Goal: Task Accomplishment & Management: Complete application form

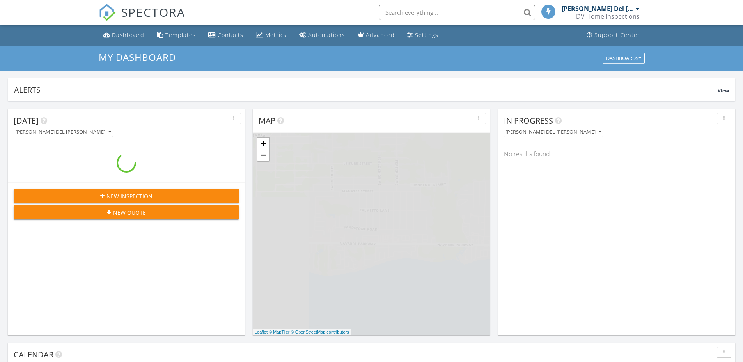
scroll to position [722, 755]
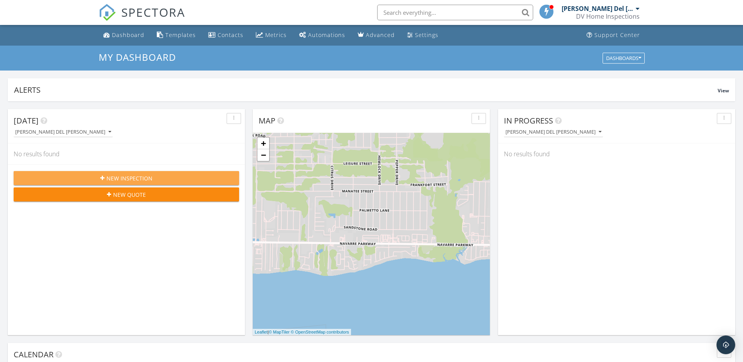
click at [128, 181] on span "New Inspection" at bounding box center [129, 178] width 46 height 8
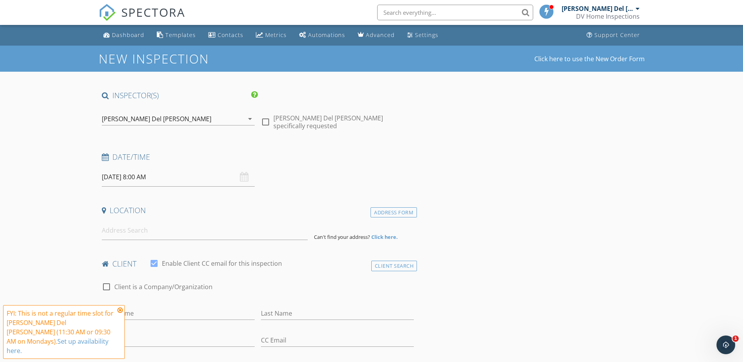
click at [241, 178] on div "09/29/2025 8:00 AM" at bounding box center [178, 177] width 153 height 19
click at [231, 181] on input "09/29/2025 8:00 AM" at bounding box center [178, 177] width 153 height 19
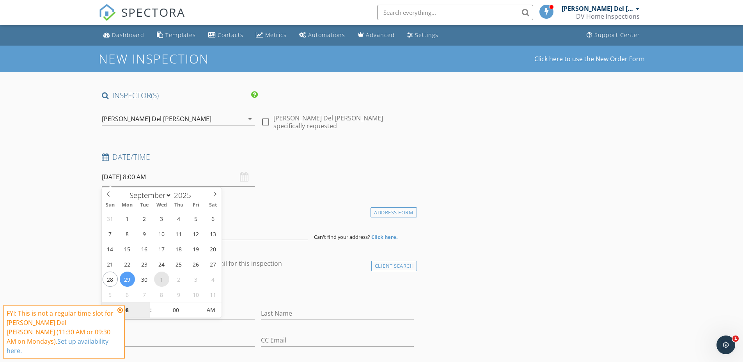
select select "9"
type input "10/01/2025 8:00 AM"
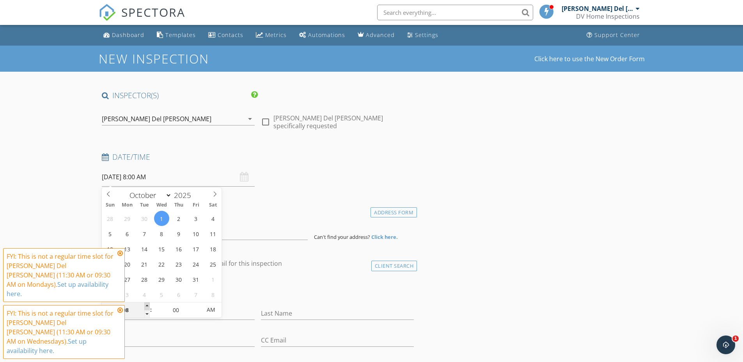
type input "09"
type input "10/01/2025 9:00 AM"
click at [146, 305] on span at bounding box center [146, 307] width 5 height 8
type input "10"
type input "10/01/2025 10:00 AM"
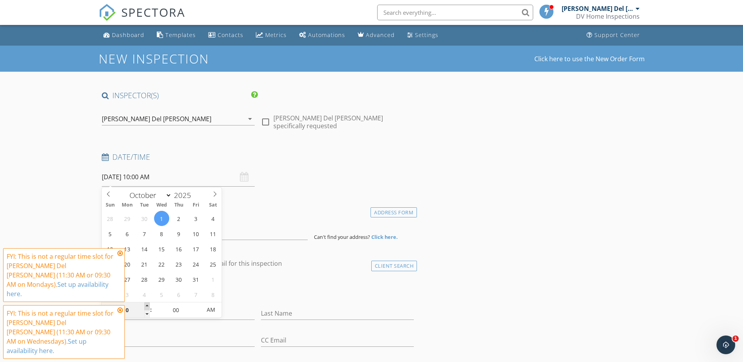
click at [146, 305] on span at bounding box center [146, 307] width 5 height 8
type input "09"
type input "10/01/2025 9:00 AM"
click at [147, 314] on span at bounding box center [146, 314] width 5 height 8
type input "05"
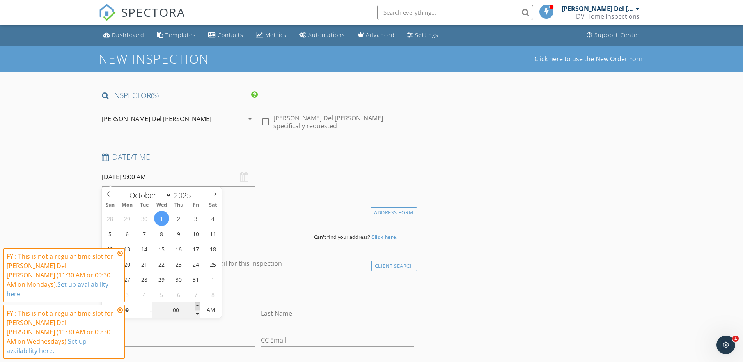
type input "10/01/2025 9:05 AM"
click at [196, 310] on span at bounding box center [197, 307] width 5 height 8
type input "10"
type input "10/01/2025 9:10 AM"
click at [196, 306] on span at bounding box center [197, 307] width 5 height 8
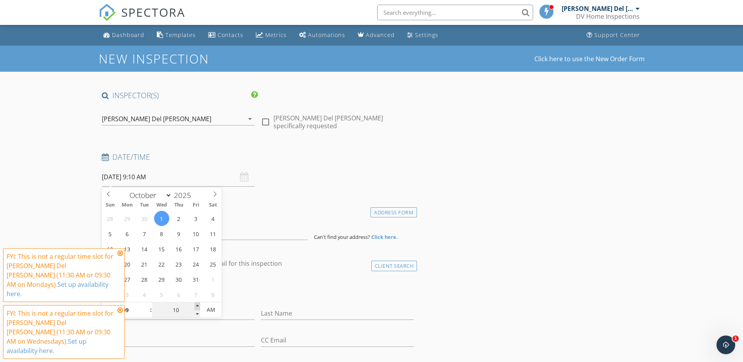
type input "15"
type input "10/01/2025 9:15 AM"
click at [195, 306] on span at bounding box center [197, 307] width 5 height 8
type input "20"
type input "10/01/2025 9:20 AM"
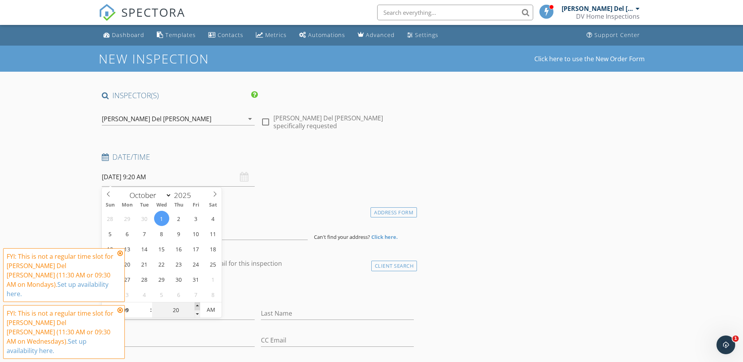
click at [195, 306] on span at bounding box center [197, 307] width 5 height 8
type input "25"
type input "10/01/2025 9:25 AM"
click at [195, 306] on span at bounding box center [197, 307] width 5 height 8
type input "30"
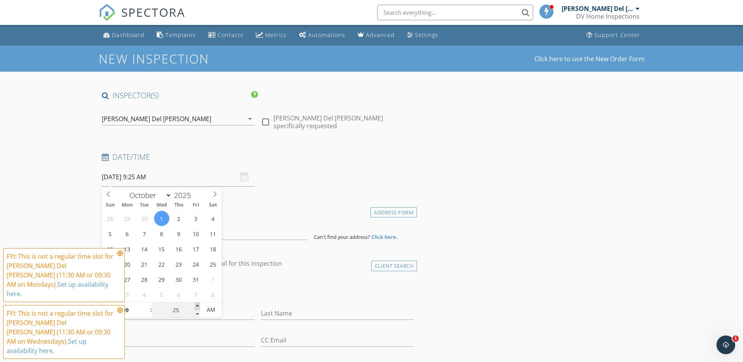
type input "10/01/2025 9:30 AM"
click at [196, 306] on span at bounding box center [197, 307] width 5 height 8
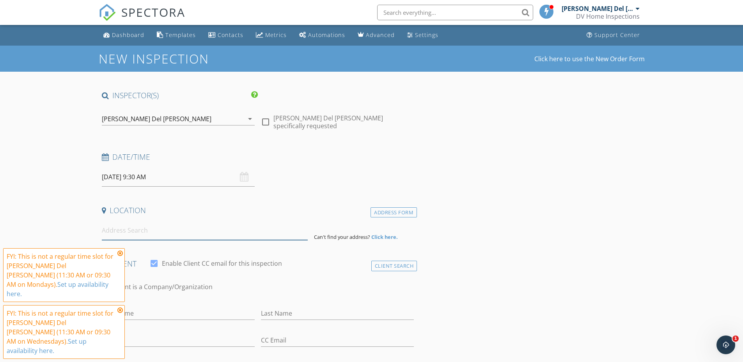
click at [147, 237] on input at bounding box center [205, 230] width 206 height 19
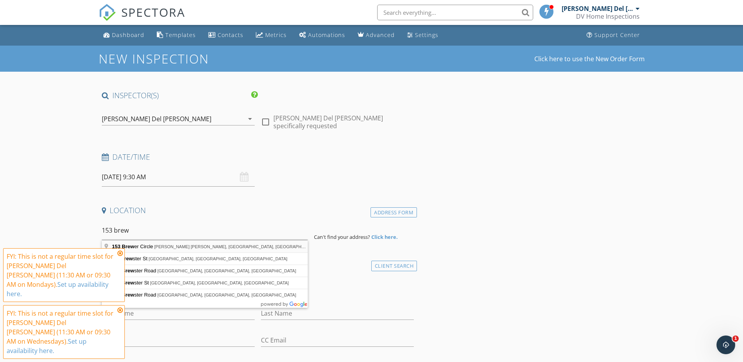
type input "153 Brewer Circle, Mary Esther, FL, USA"
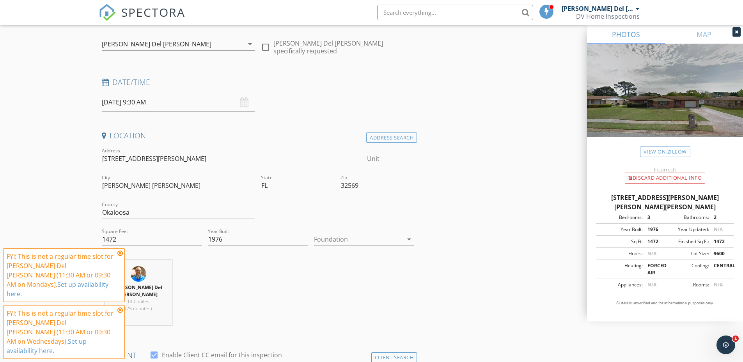
scroll to position [78, 0]
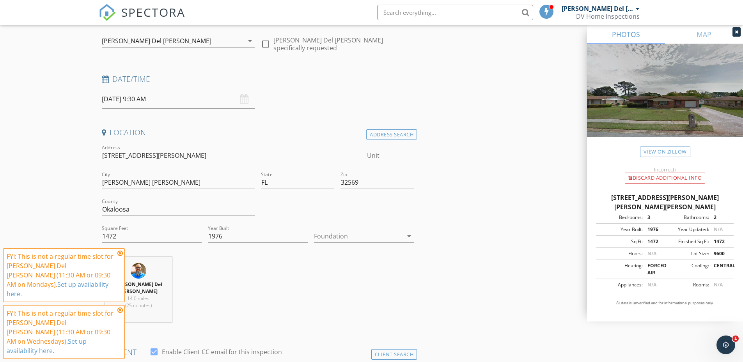
click at [121, 257] on icon at bounding box center [119, 253] width 5 height 6
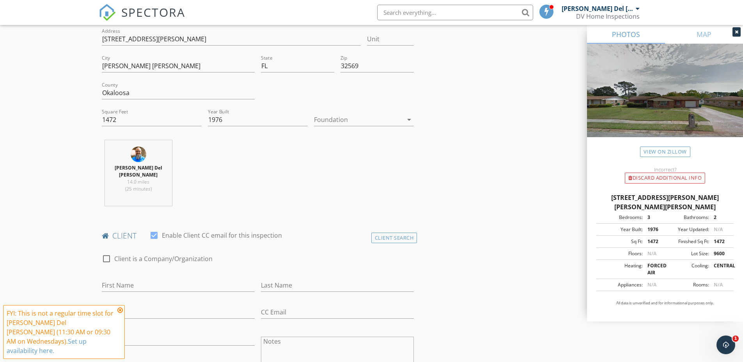
scroll to position [195, 0]
click at [362, 124] on div at bounding box center [358, 119] width 89 height 12
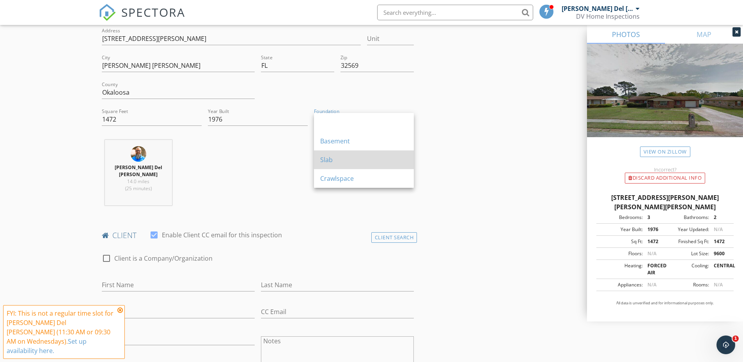
click at [354, 157] on div "Slab" at bounding box center [363, 159] width 87 height 9
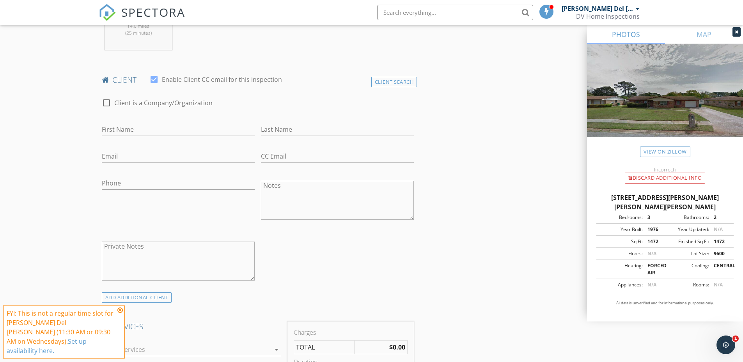
scroll to position [351, 0]
click at [148, 123] on input "First Name" at bounding box center [178, 129] width 153 height 13
type input "c"
type input "Christian"
type input "B"
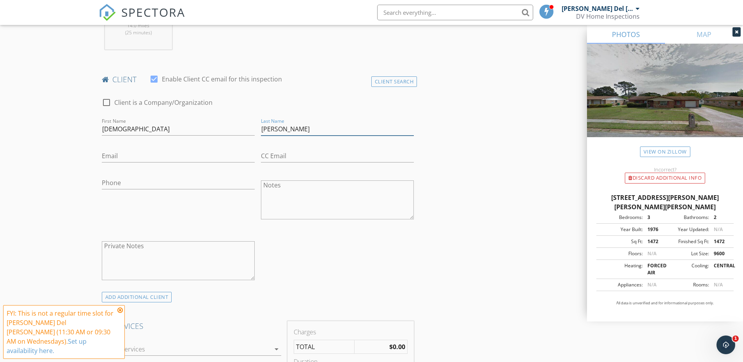
type input "Cabrera"
click at [143, 179] on input "Phone" at bounding box center [178, 185] width 153 height 13
type input "862-621-5099"
click at [158, 150] on input "Email" at bounding box center [178, 156] width 153 height 13
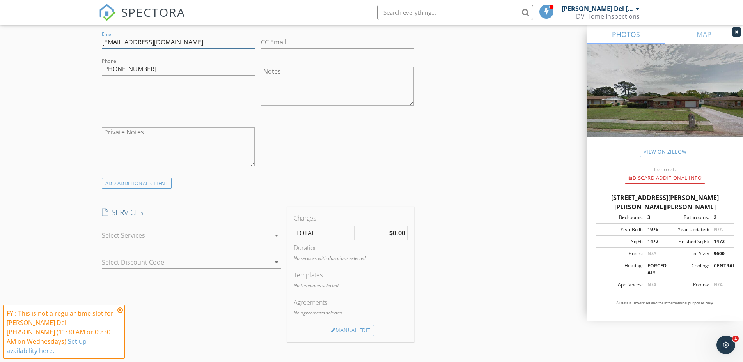
scroll to position [468, 0]
type input "christian.cabrera1210@gmail.com"
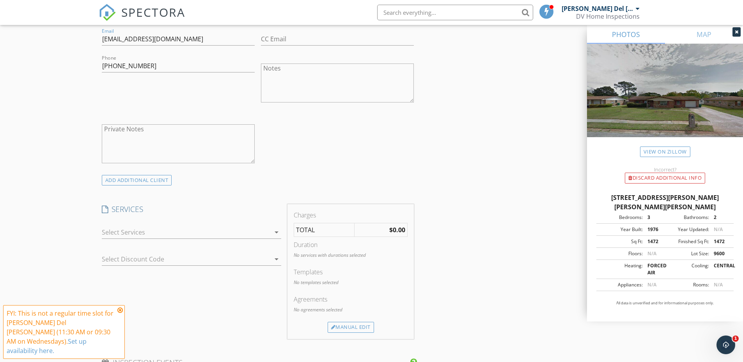
click at [176, 228] on div at bounding box center [186, 232] width 168 height 12
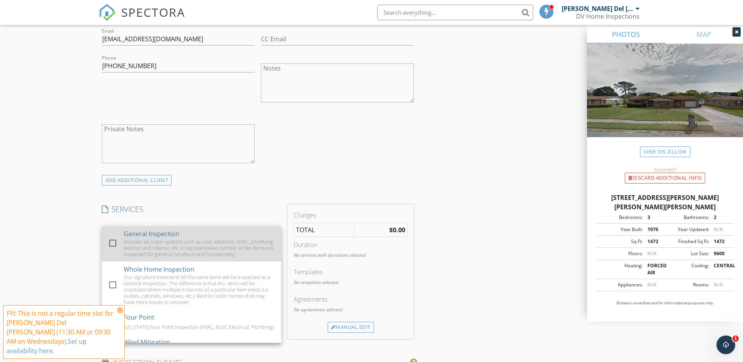
click at [114, 237] on div at bounding box center [112, 243] width 13 height 13
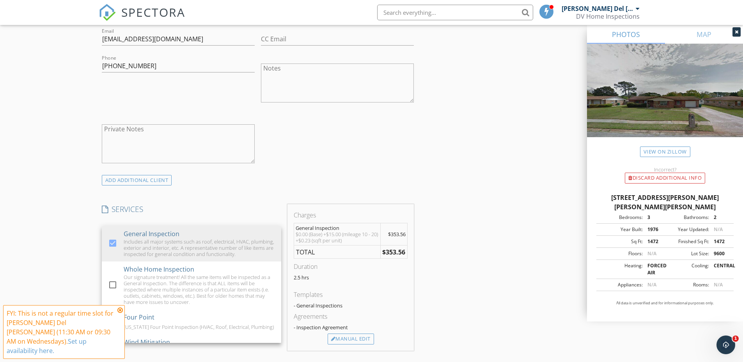
click at [73, 218] on div "New Inspection Click here to use the New Order Form INSPECTOR(S) check_box John…" at bounding box center [371, 272] width 743 height 1388
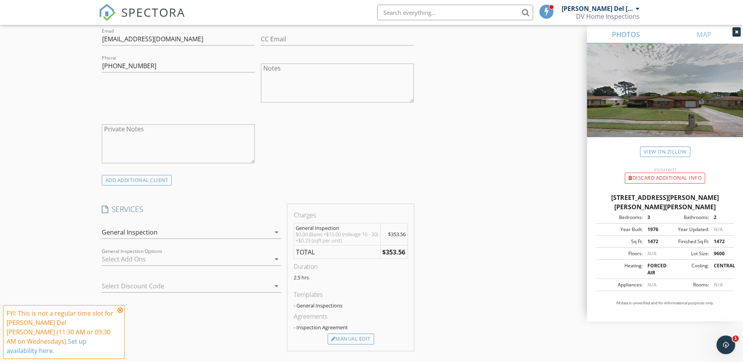
click at [127, 253] on div at bounding box center [186, 259] width 168 height 12
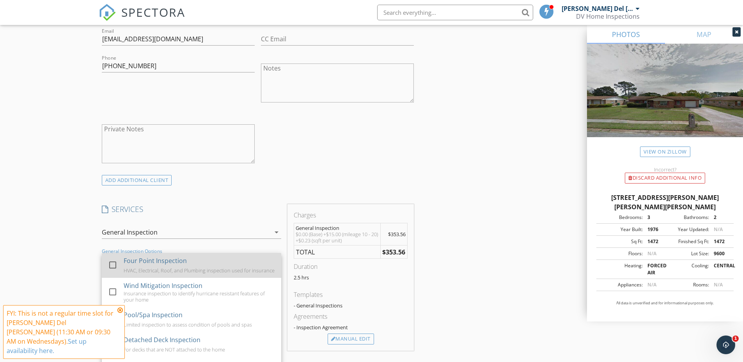
click at [113, 259] on div at bounding box center [112, 265] width 13 height 13
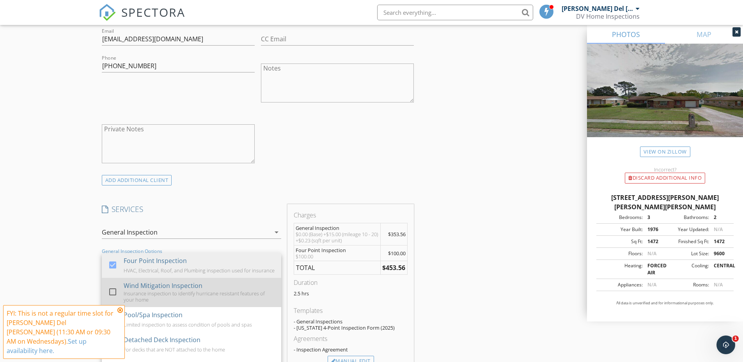
click at [115, 289] on div at bounding box center [112, 291] width 13 height 13
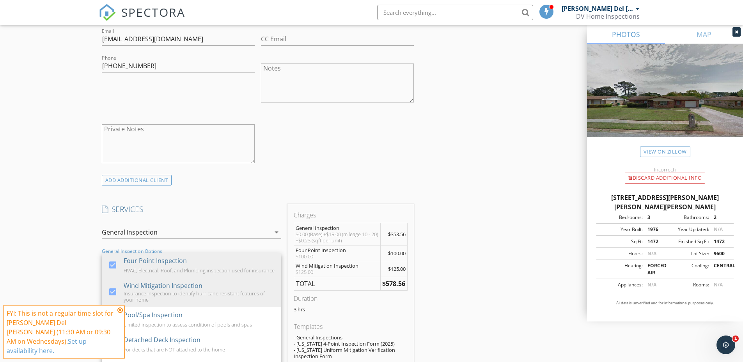
click at [278, 179] on div "ADD ADDITIONAL client" at bounding box center [258, 180] width 319 height 11
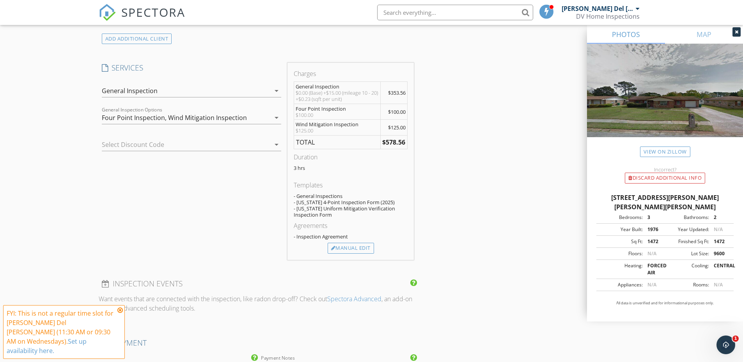
scroll to position [624, 0]
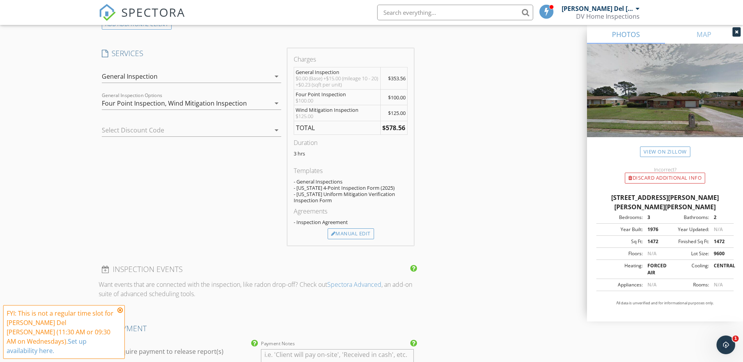
click at [185, 124] on div at bounding box center [181, 130] width 158 height 12
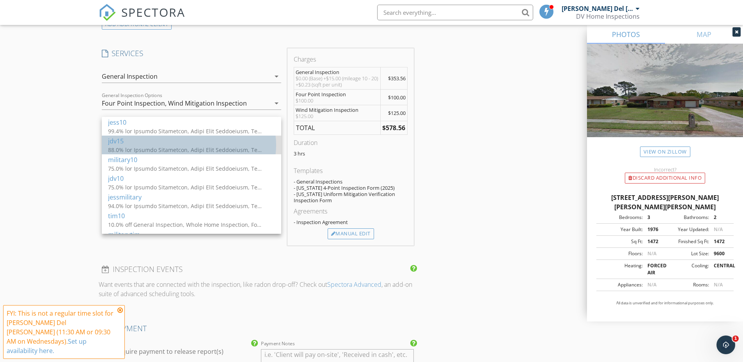
click at [137, 142] on div "jdv15" at bounding box center [191, 141] width 167 height 9
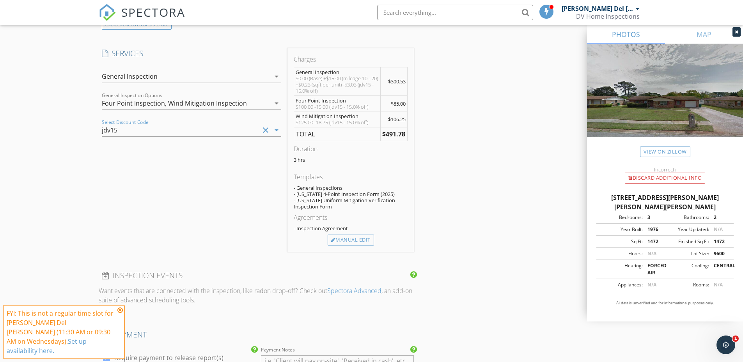
click at [100, 181] on div "SERVICES check_box General Inspection Includes all major systems such as roof, …" at bounding box center [192, 149] width 186 height 203
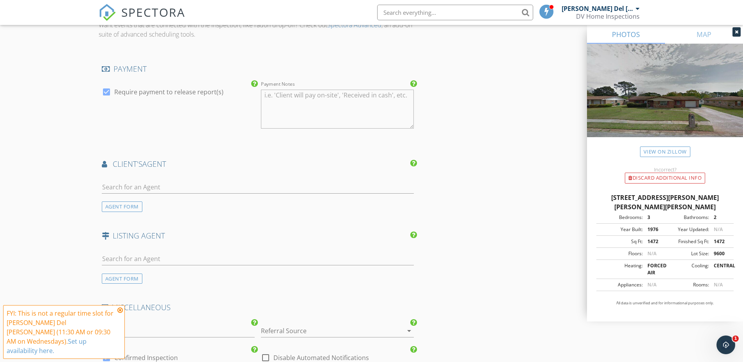
scroll to position [897, 0]
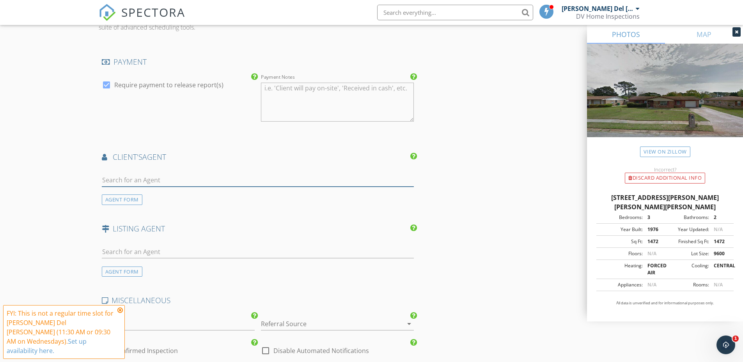
click at [140, 174] on input "text" at bounding box center [258, 180] width 312 height 13
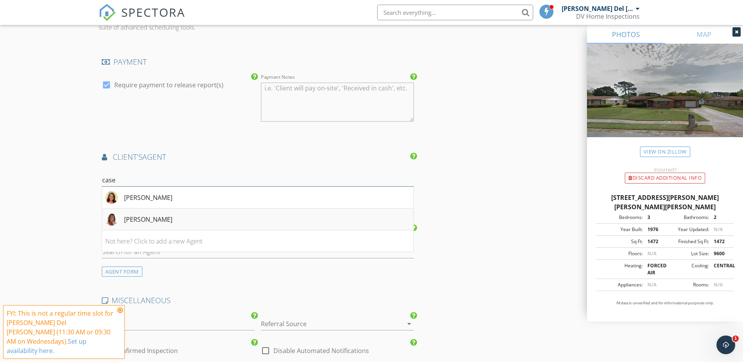
type input "case"
click at [163, 215] on div "Casey Tetman" at bounding box center [148, 219] width 48 height 9
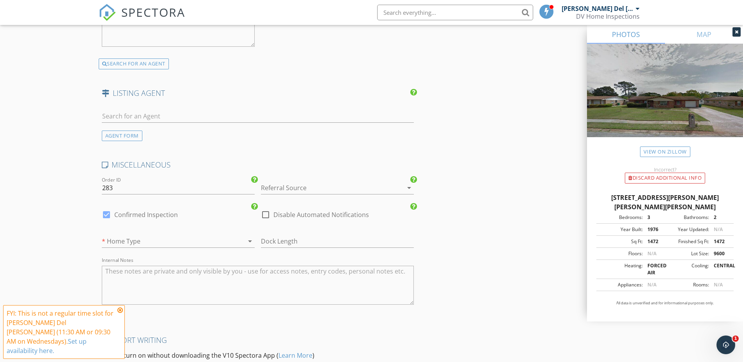
scroll to position [1297, 0]
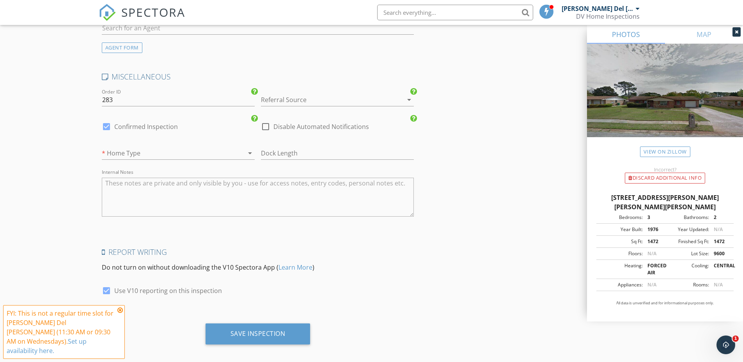
click at [151, 147] on div at bounding box center [167, 153] width 131 height 12
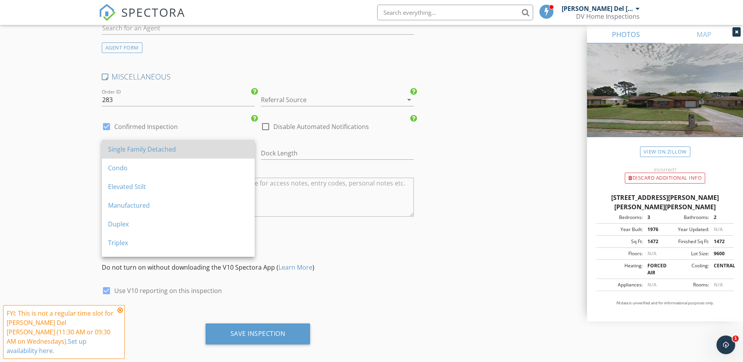
click at [158, 154] on div "Single Family Detached" at bounding box center [178, 149] width 140 height 9
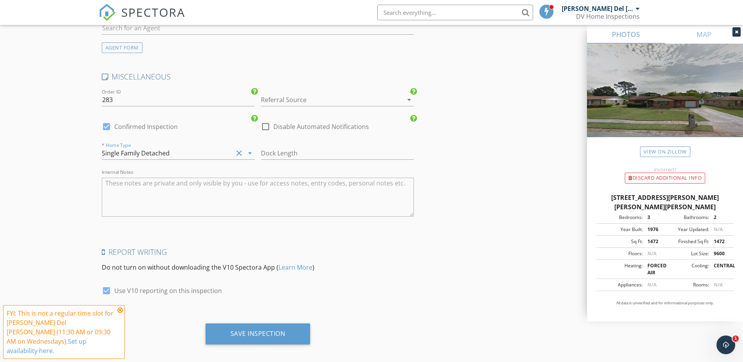
scroll to position [1303, 0]
click at [267, 330] on div "Save Inspection" at bounding box center [258, 334] width 55 height 8
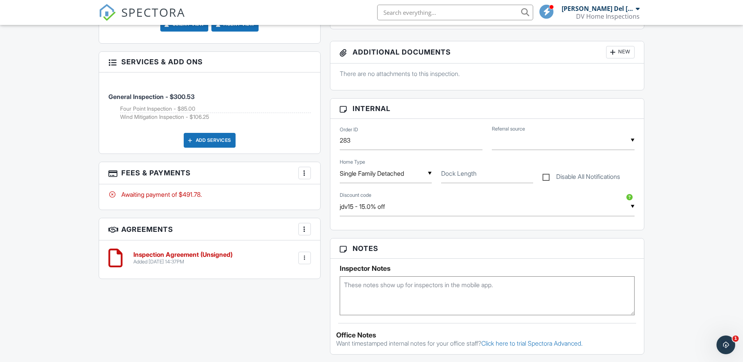
scroll to position [429, 0]
